Goal: Information Seeking & Learning: Learn about a topic

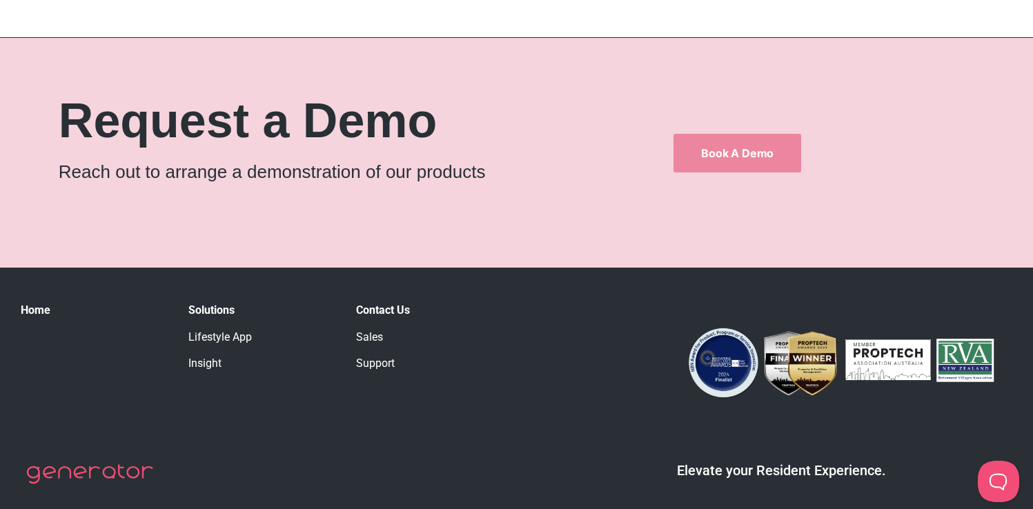
scroll to position [7733, 0]
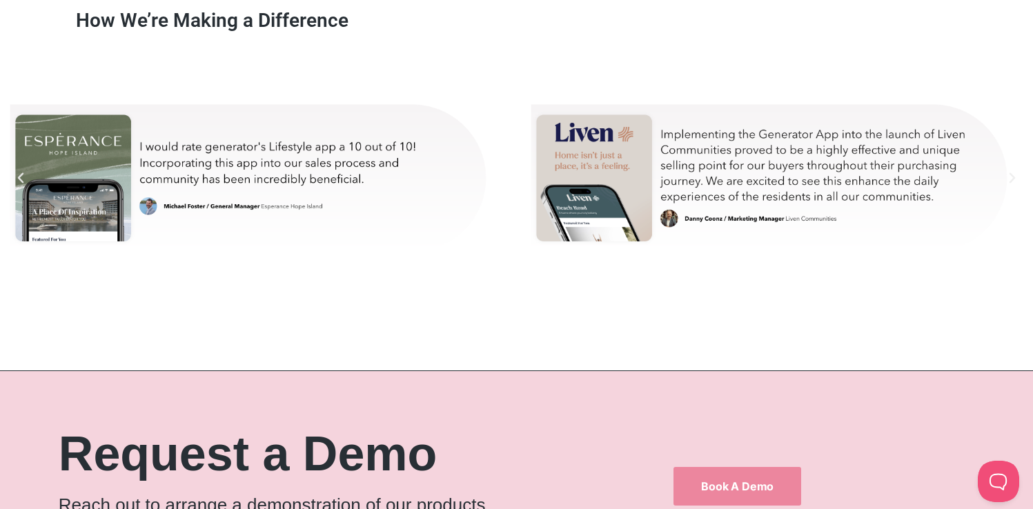
click at [237, 162] on div "michael-test" at bounding box center [250, 178] width 487 height 242
drag, startPoint x: 237, startPoint y: 162, endPoint x: 227, endPoint y: 156, distance: 11.1
click at [227, 156] on div "michael-test" at bounding box center [250, 178] width 487 height 242
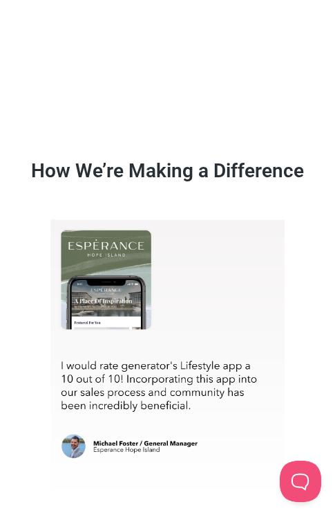
scroll to position [9552, 0]
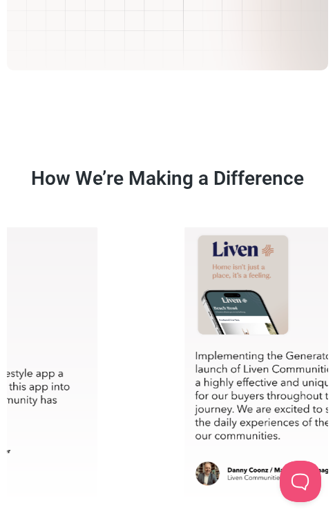
click at [246, 351] on div "danny-test-mobile" at bounding box center [301, 368] width 321 height 291
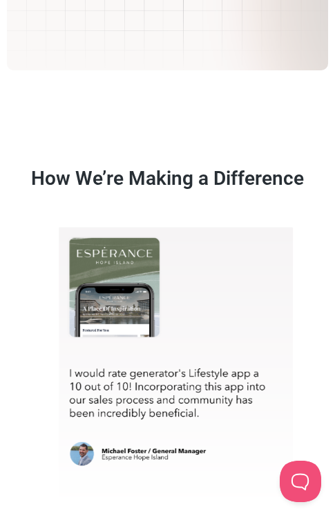
click at [203, 355] on div "michael-test-mobile" at bounding box center [175, 368] width 321 height 291
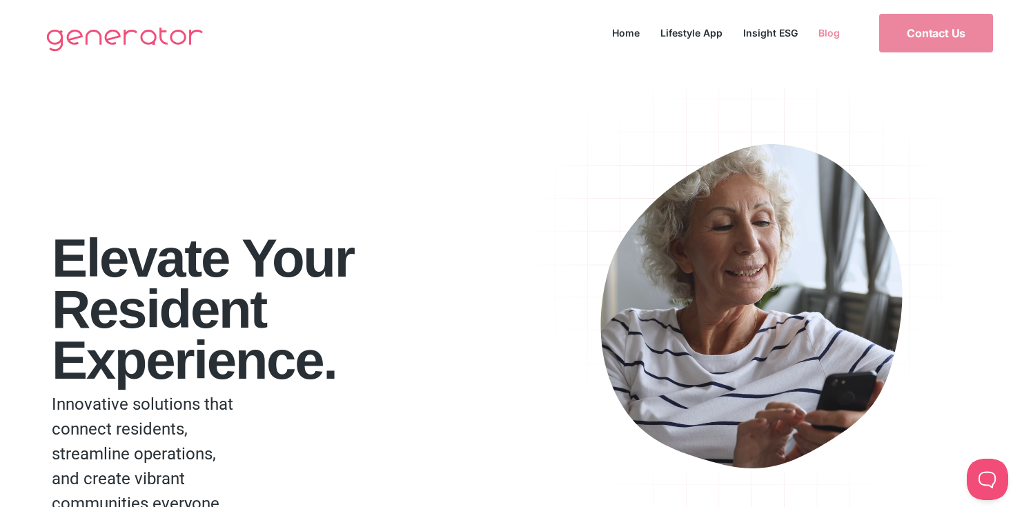
click at [837, 34] on link "Blog" at bounding box center [829, 32] width 42 height 19
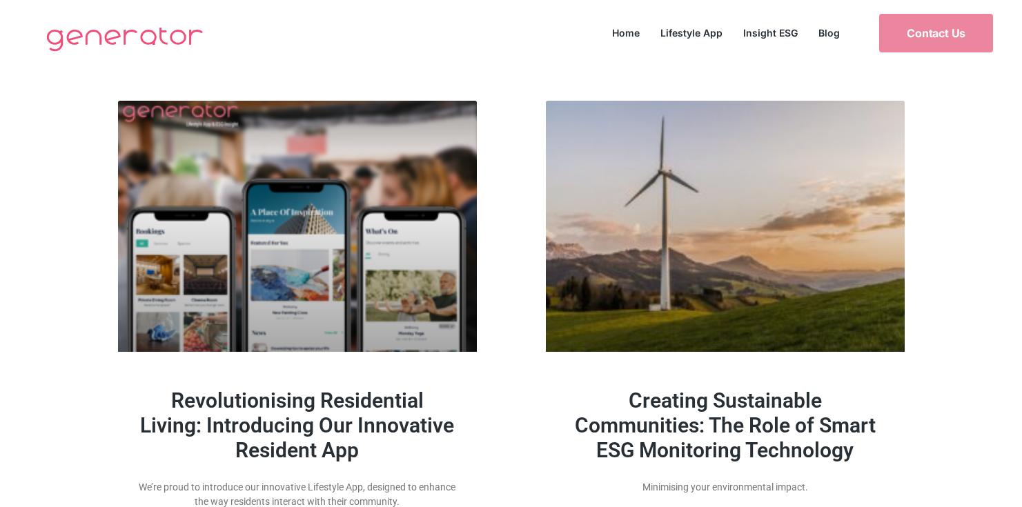
scroll to position [1590, 0]
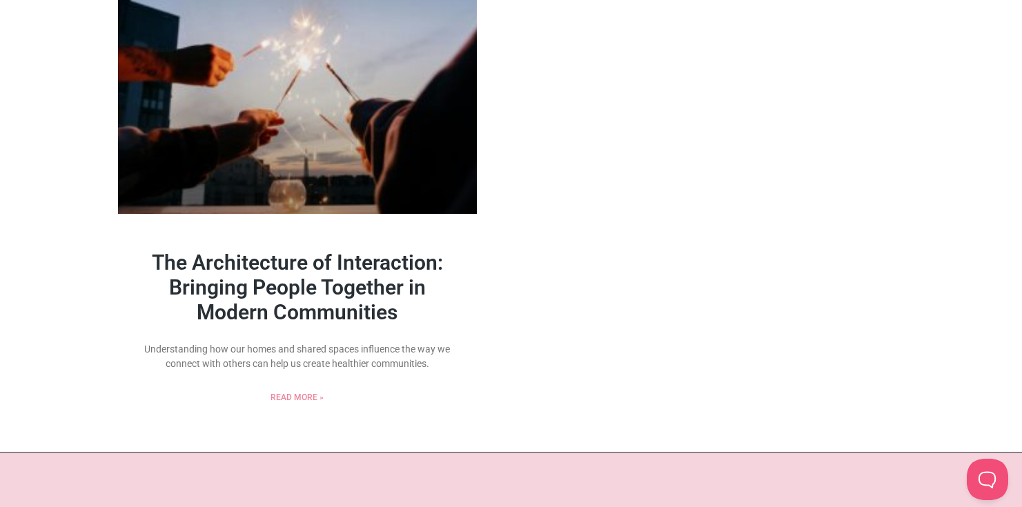
scroll to position [1191, 0]
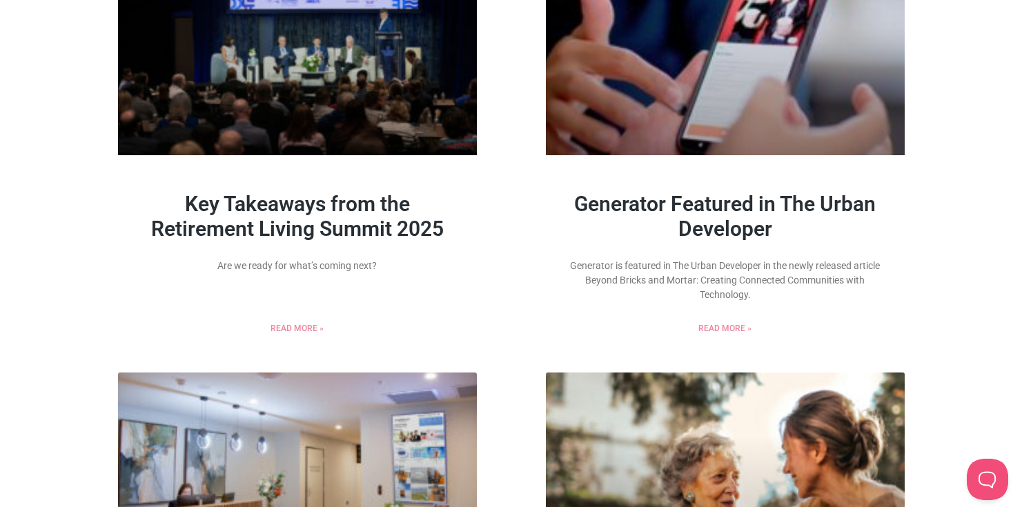
scroll to position [679, 0]
